Goal: Transaction & Acquisition: Purchase product/service

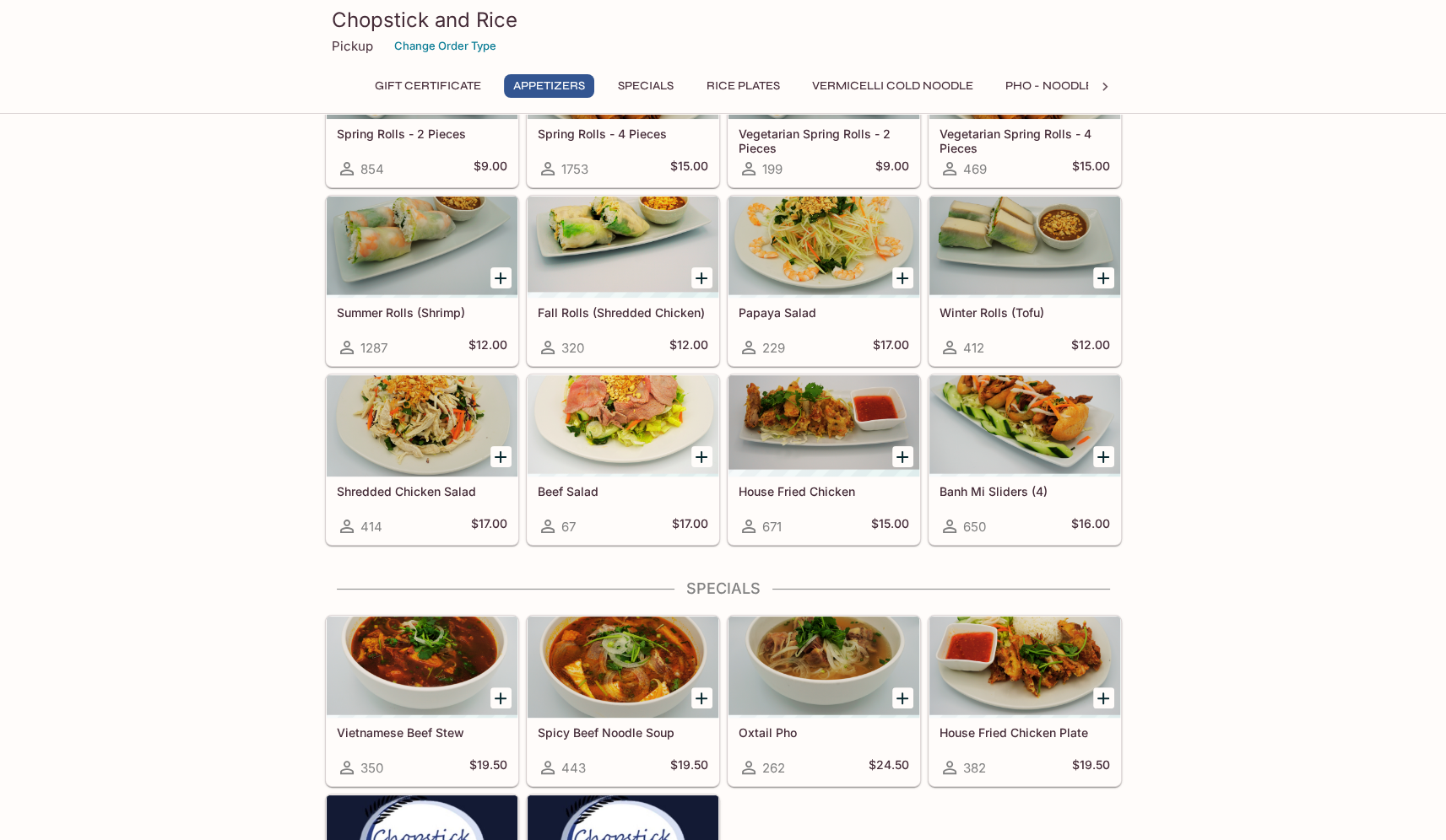
scroll to position [253, 0]
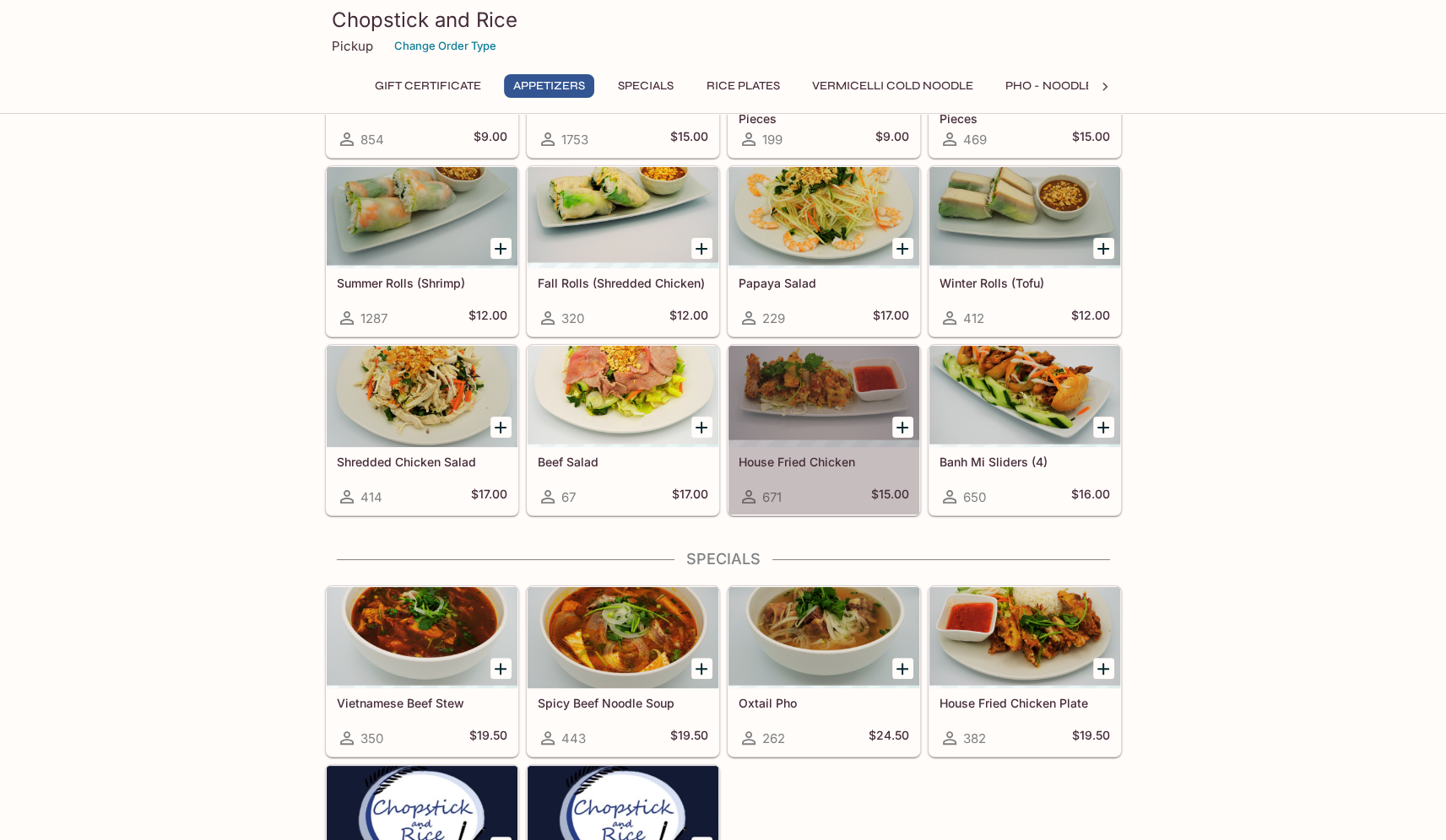
click at [794, 419] on div at bounding box center [824, 396] width 191 height 102
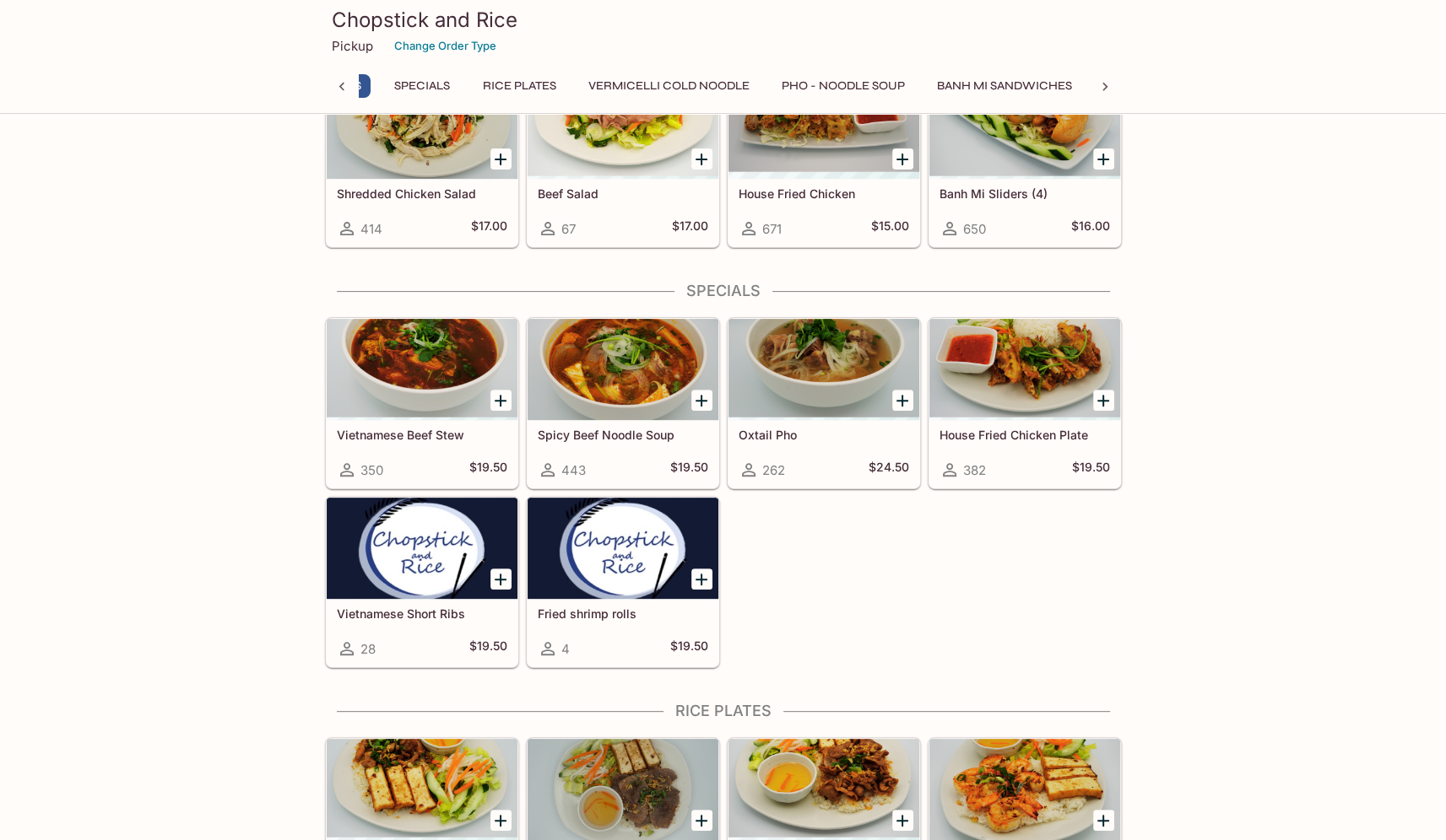
scroll to position [0, 145]
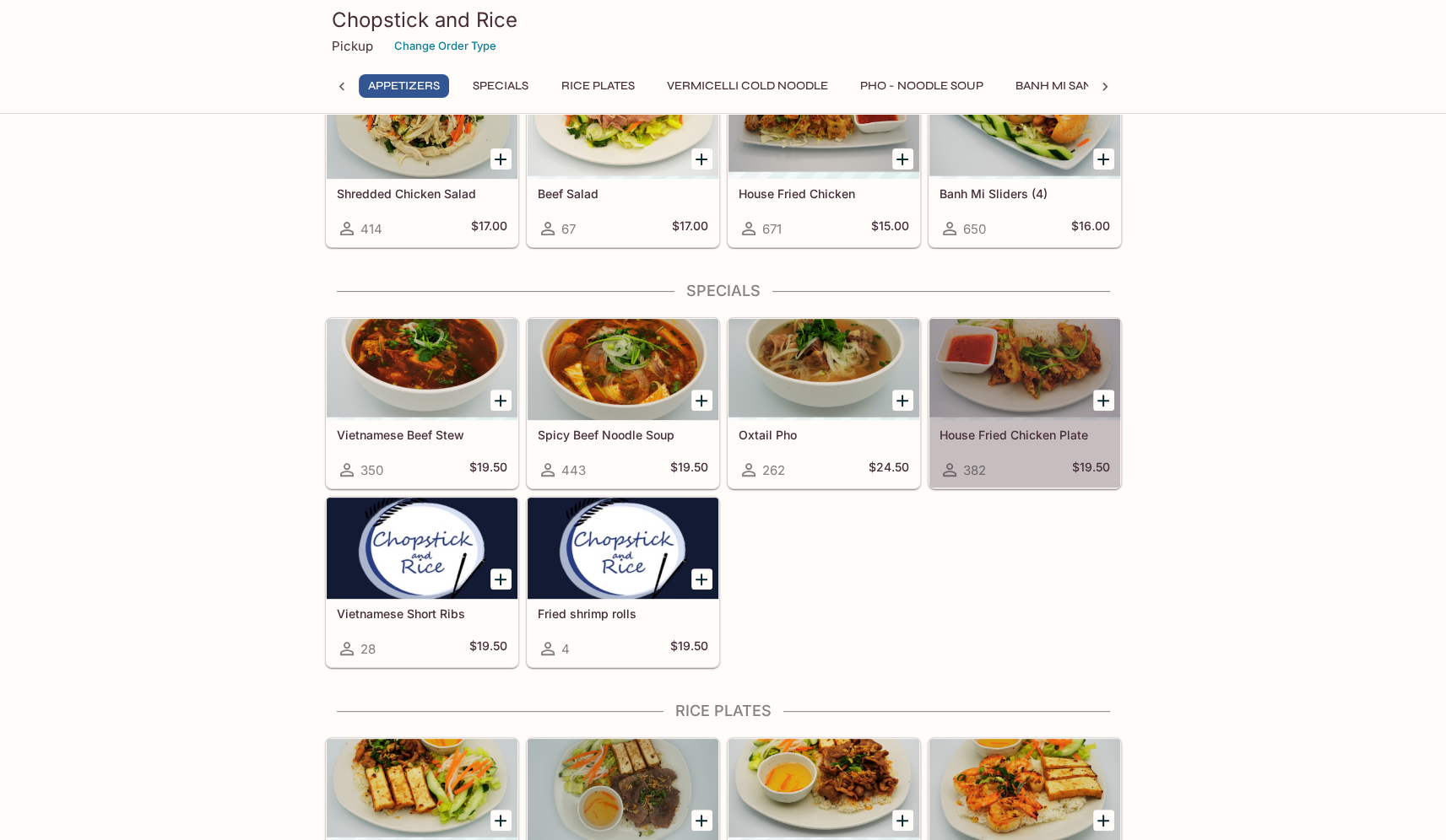
click at [1060, 375] on div at bounding box center [1025, 369] width 191 height 102
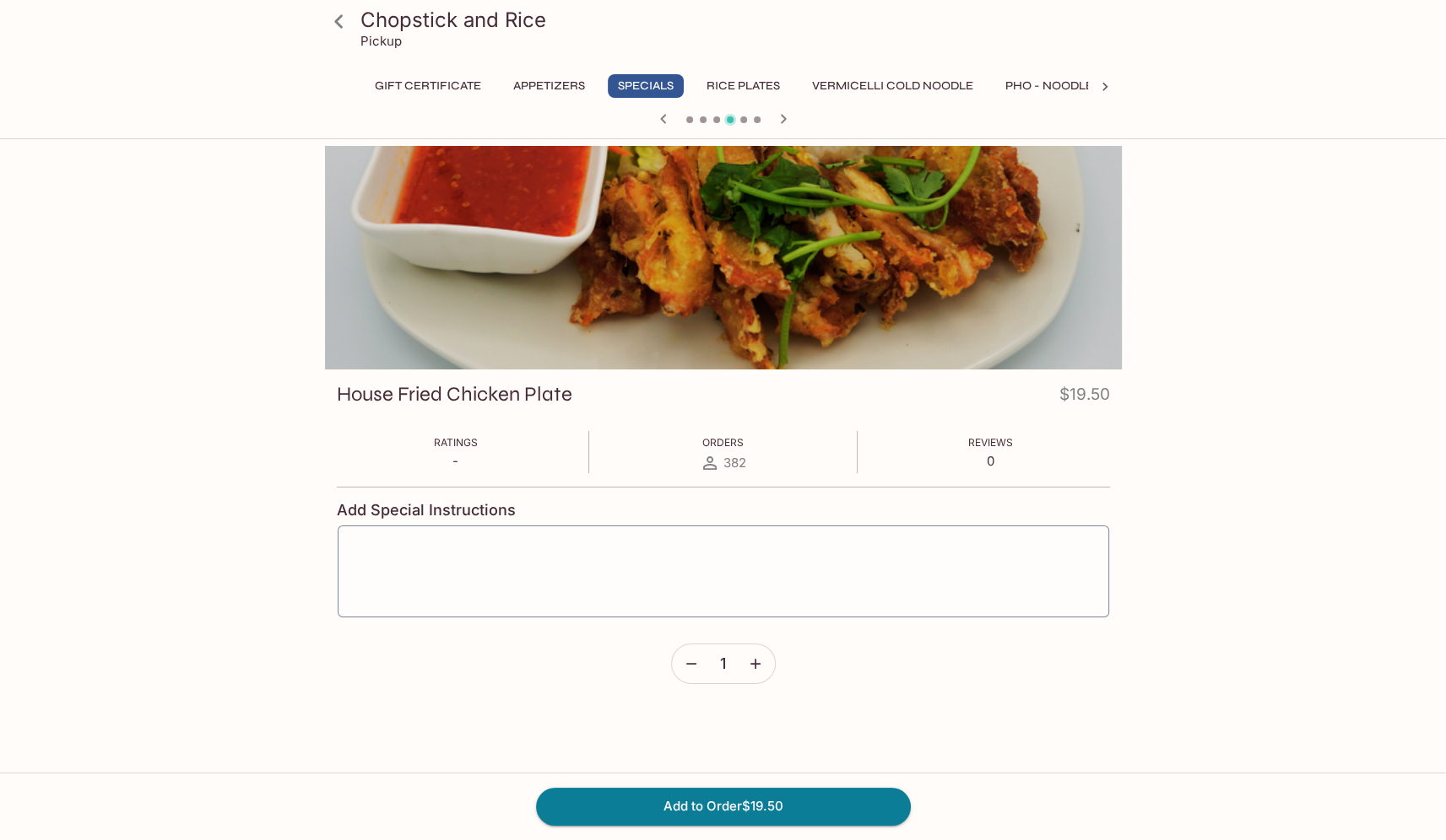
click at [811, 308] on div at bounding box center [723, 258] width 797 height 224
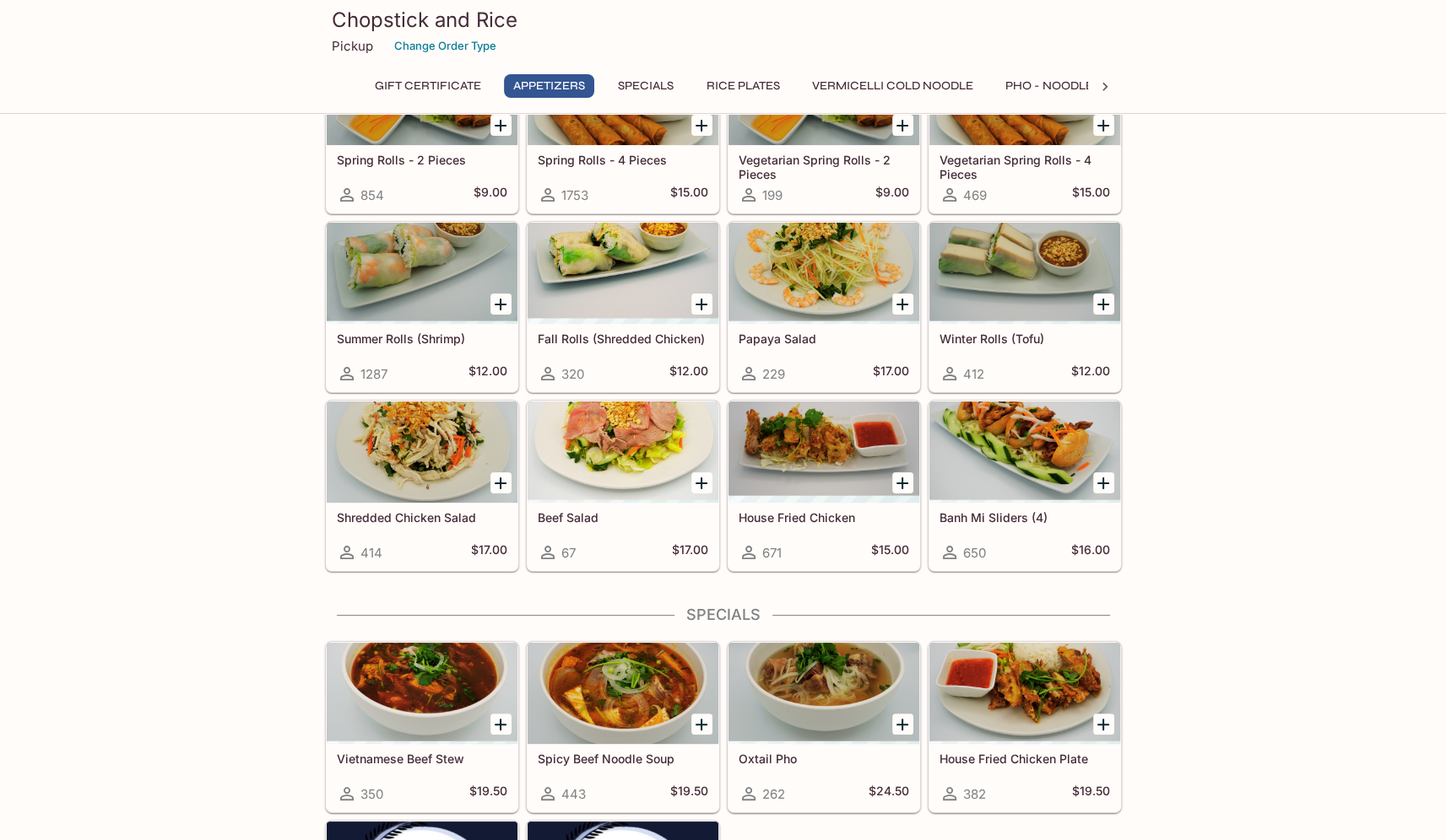
scroll to position [337, 0]
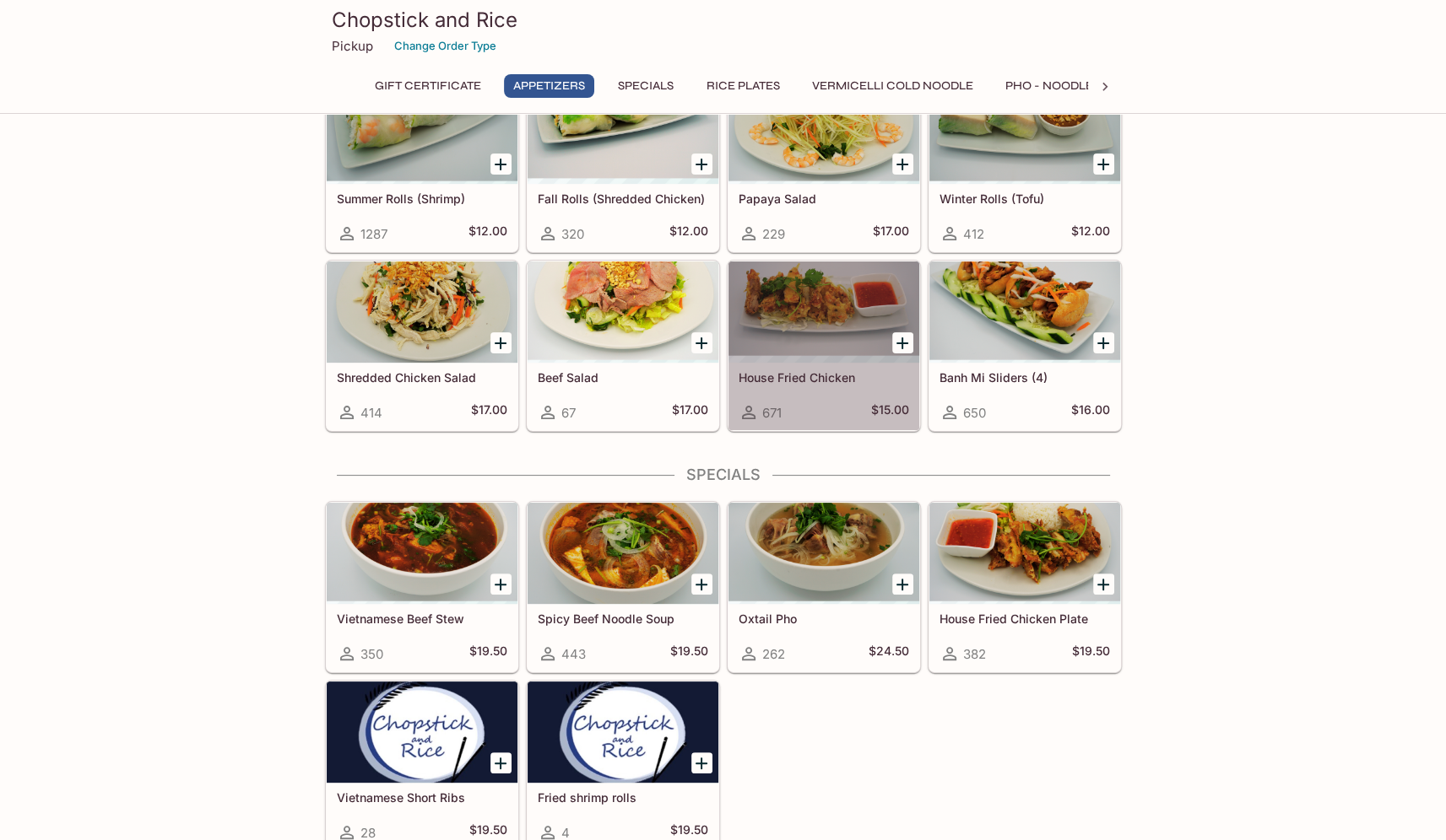
click at [840, 301] on div at bounding box center [824, 312] width 191 height 102
